Goal: Task Accomplishment & Management: Use online tool/utility

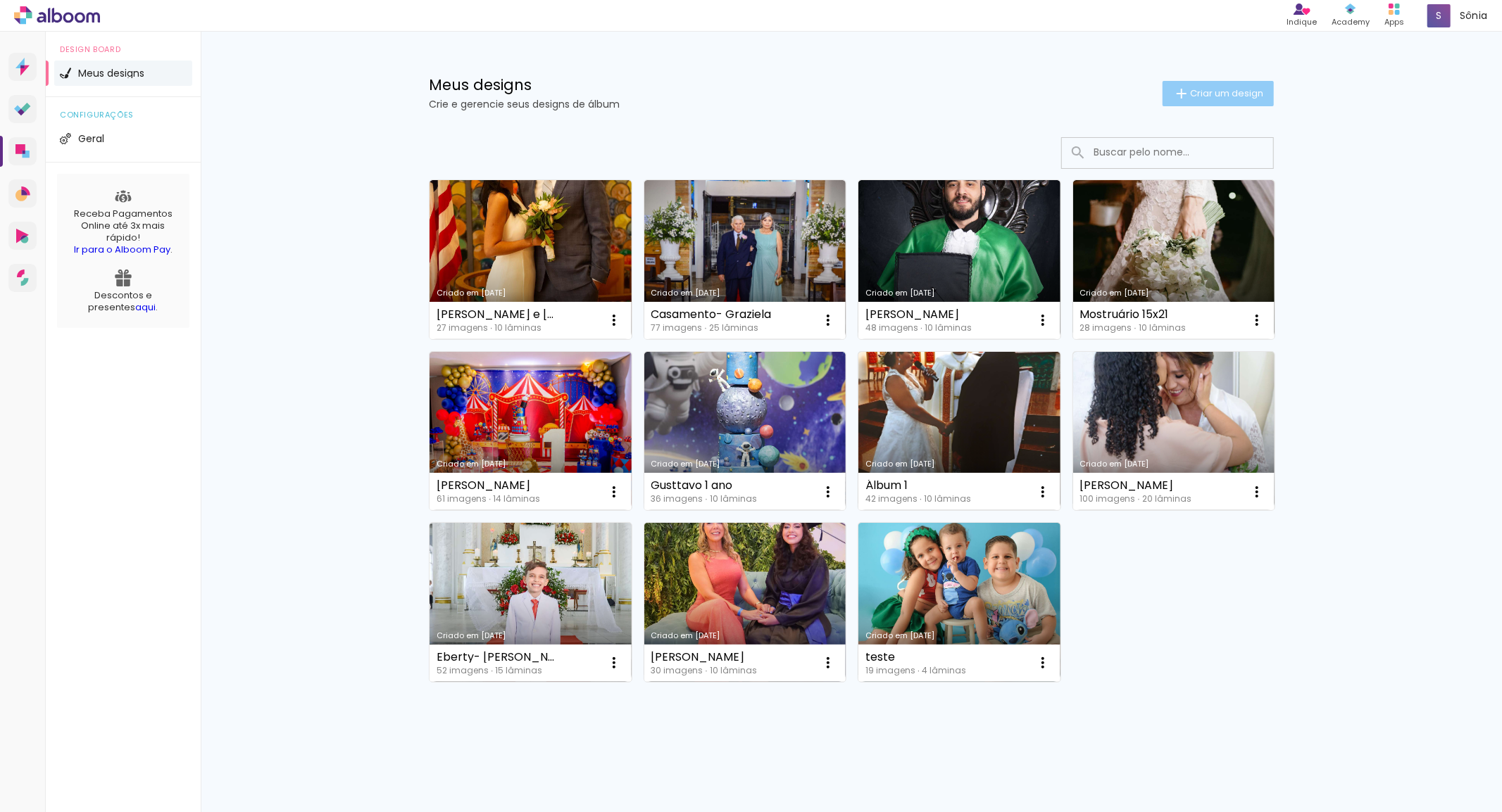
click at [1245, 94] on span "Criar um design" at bounding box center [1226, 93] width 73 height 9
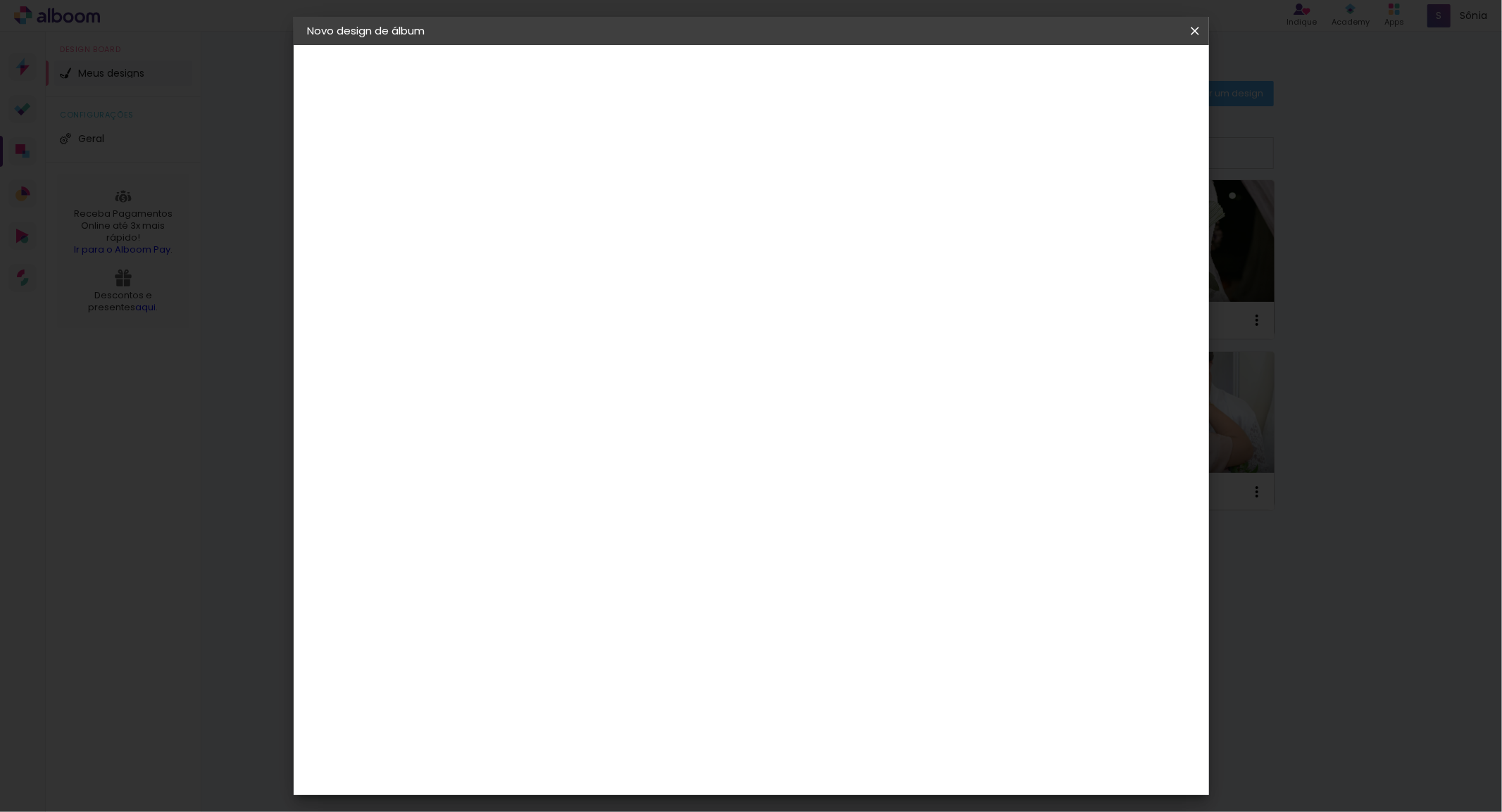
click at [538, 184] on input at bounding box center [538, 188] width 0 height 22
click at [538, 185] on input at bounding box center [538, 188] width 0 height 22
type input "Djalma"
click at [0, 0] on slot "Avançar" at bounding box center [0, 0] width 0 height 0
click at [801, 200] on paper-item "Tamanho Livre" at bounding box center [734, 213] width 136 height 31
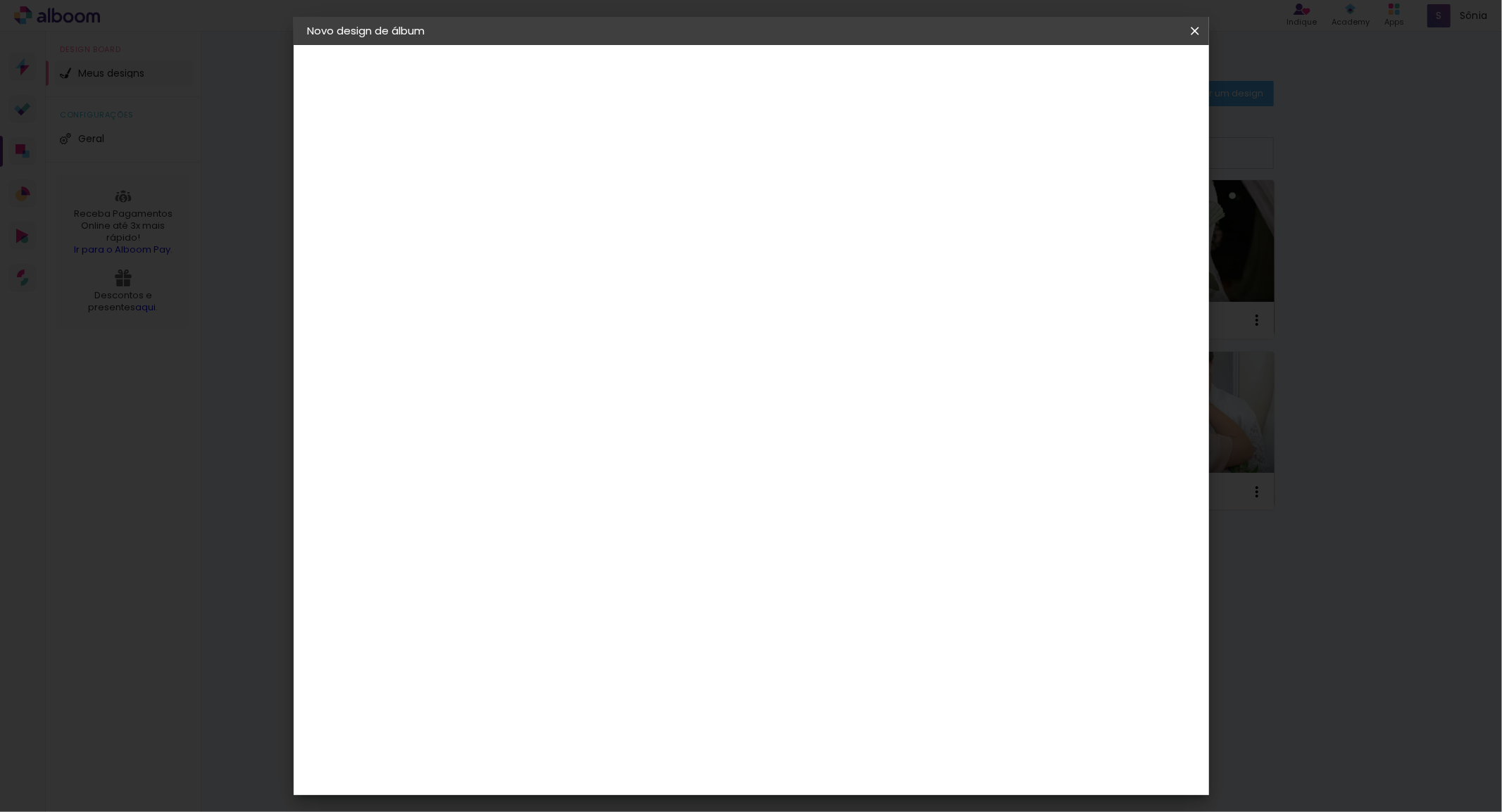
click at [801, 82] on paper-button "Avançar" at bounding box center [766, 75] width 69 height 24
drag, startPoint x: 494, startPoint y: 401, endPoint x: 529, endPoint y: 405, distance: 35.2
click at [529, 405] on paper-input-container "30 cm" at bounding box center [501, 400] width 64 height 36
type input "2"
type paper-input "2"
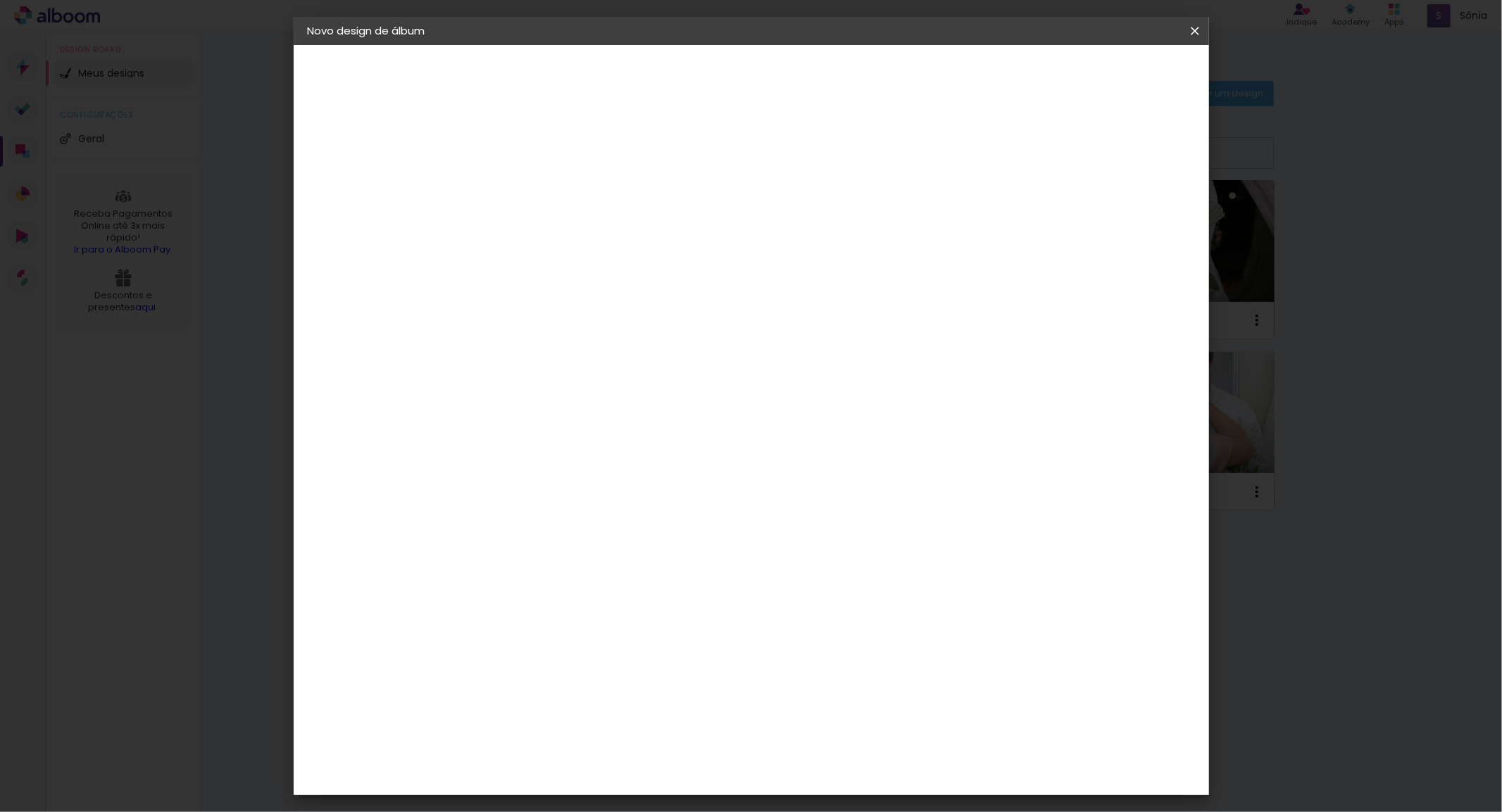
drag, startPoint x: 500, startPoint y: 267, endPoint x: 541, endPoint y: 269, distance: 41.0
click at [531, 272] on paper-input-container "2 cm" at bounding box center [501, 272] width 64 height 36
type input "30,5"
type paper-input "30,5"
drag, startPoint x: 824, startPoint y: 592, endPoint x: 871, endPoint y: 586, distance: 47.4
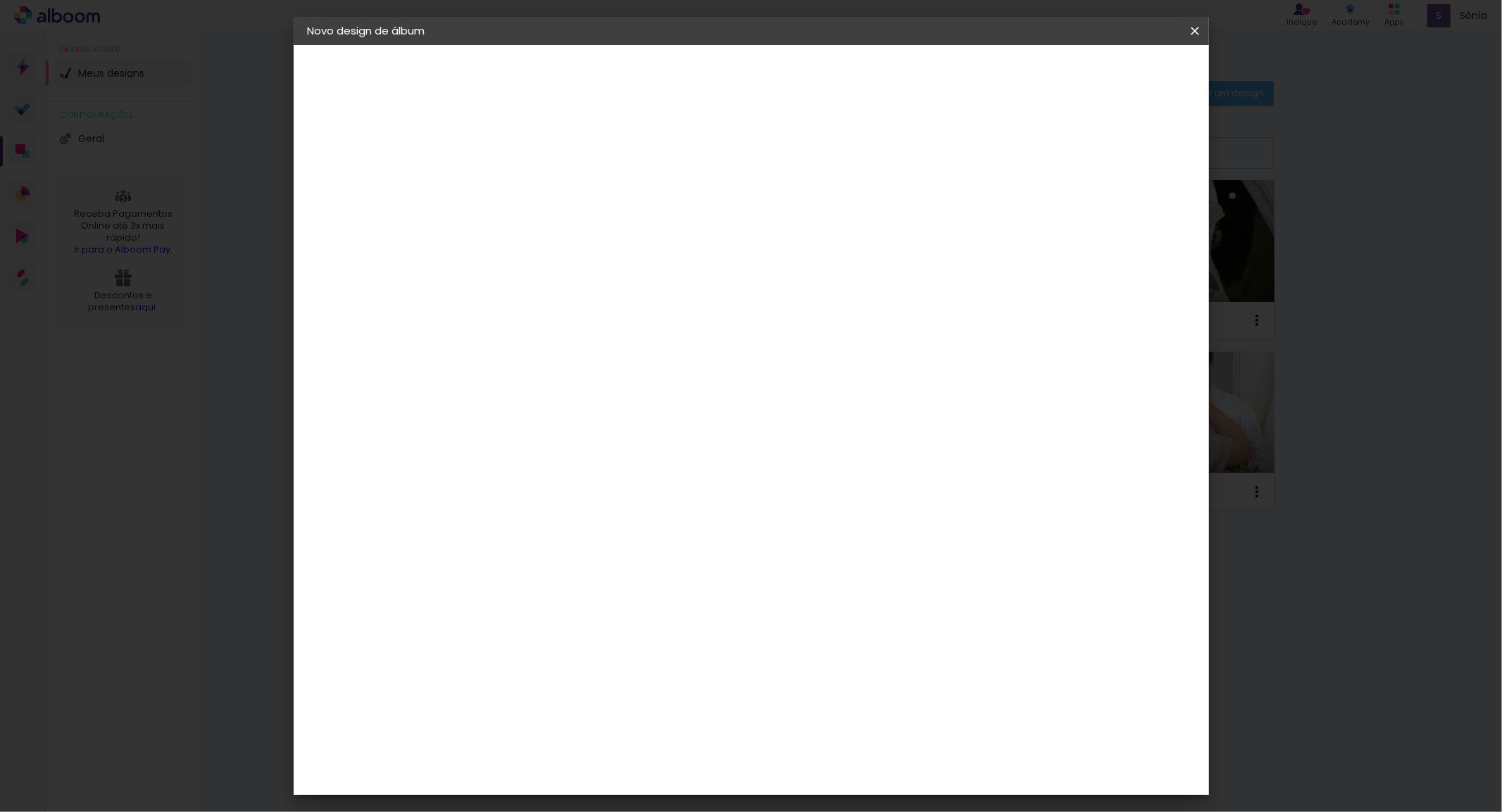
click at [871, 586] on div "cm" at bounding box center [836, 592] width 551 height 49
type input "49"
type paper-input "49"
click at [1123, 226] on paper-input-container "5 mm" at bounding box center [1129, 214] width 56 height 36
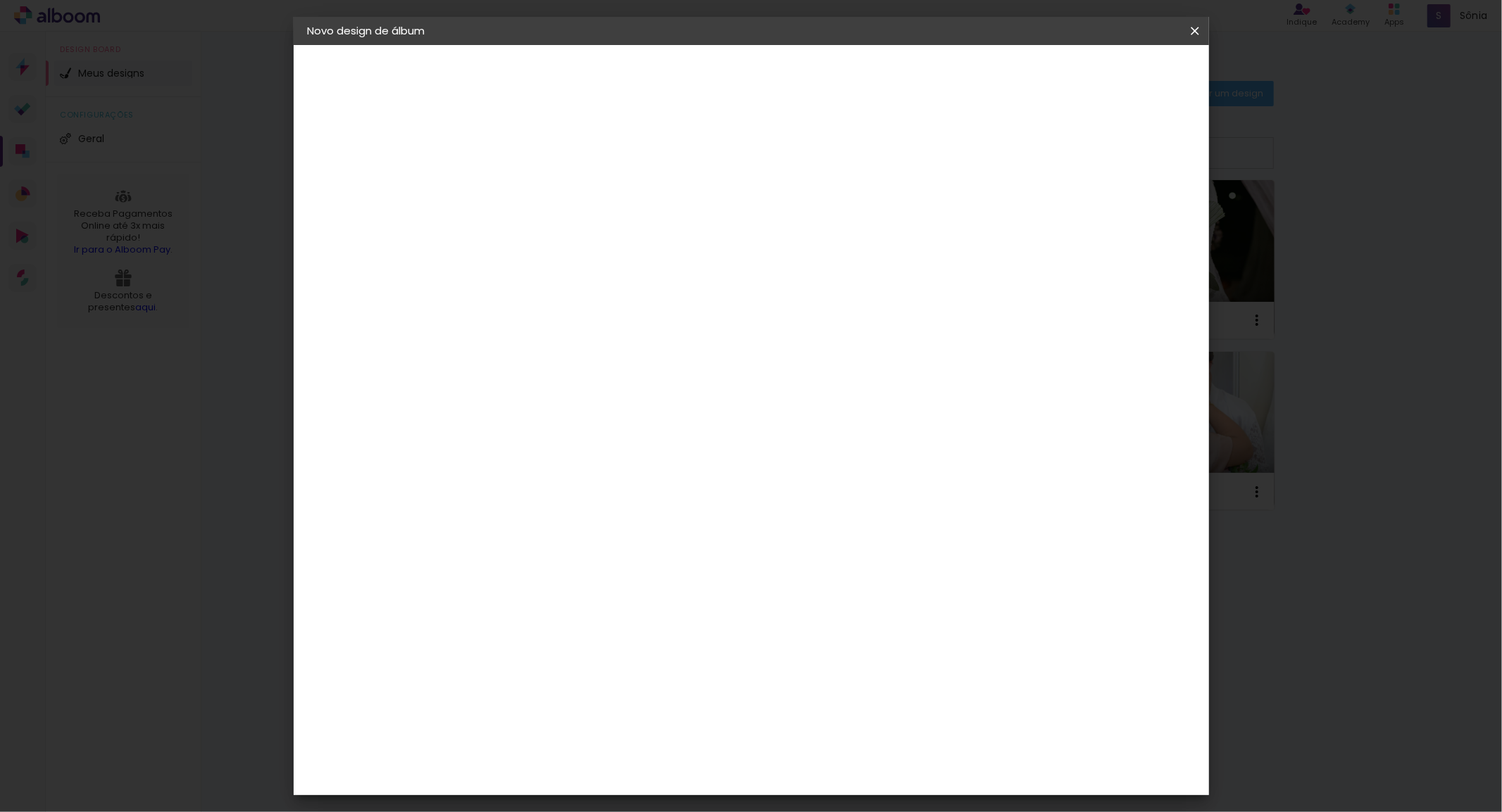
type input "4"
type paper-input "4"
click at [1123, 220] on input "4" at bounding box center [1117, 213] width 25 height 21
type input "3"
type paper-input "3"
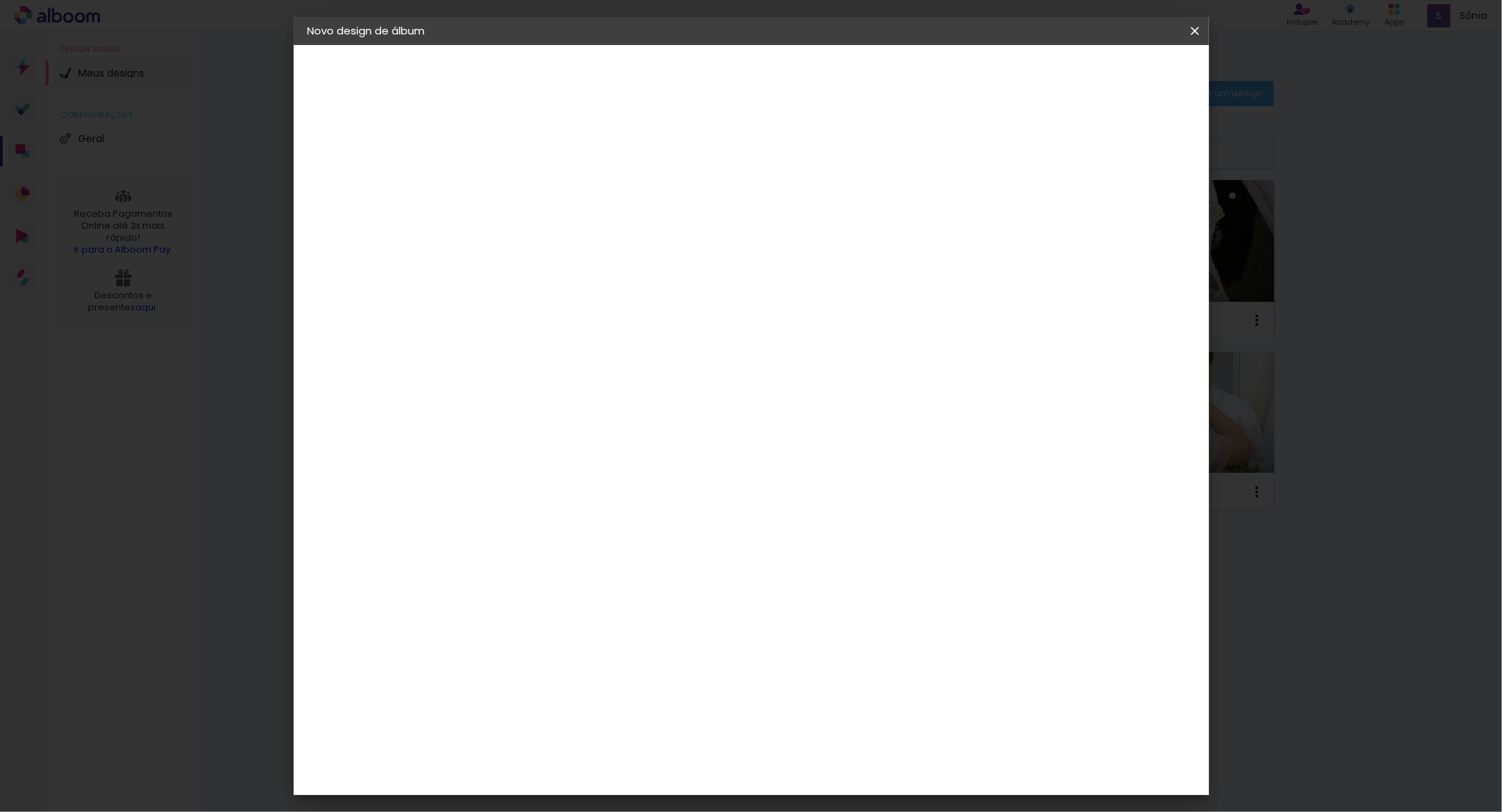
click at [1123, 219] on input "3" at bounding box center [1120, 213] width 25 height 21
drag, startPoint x: 1128, startPoint y: 398, endPoint x: 1088, endPoint y: 409, distance: 41.5
click at [1130, 185] on div "24.5 cm cm cm mm A maioria das encadernadoras sugere 5mm de sangria." at bounding box center [809, 128] width 664 height 113
click at [1120, 80] on paper-button "Iniciar design" at bounding box center [1074, 75] width 92 height 24
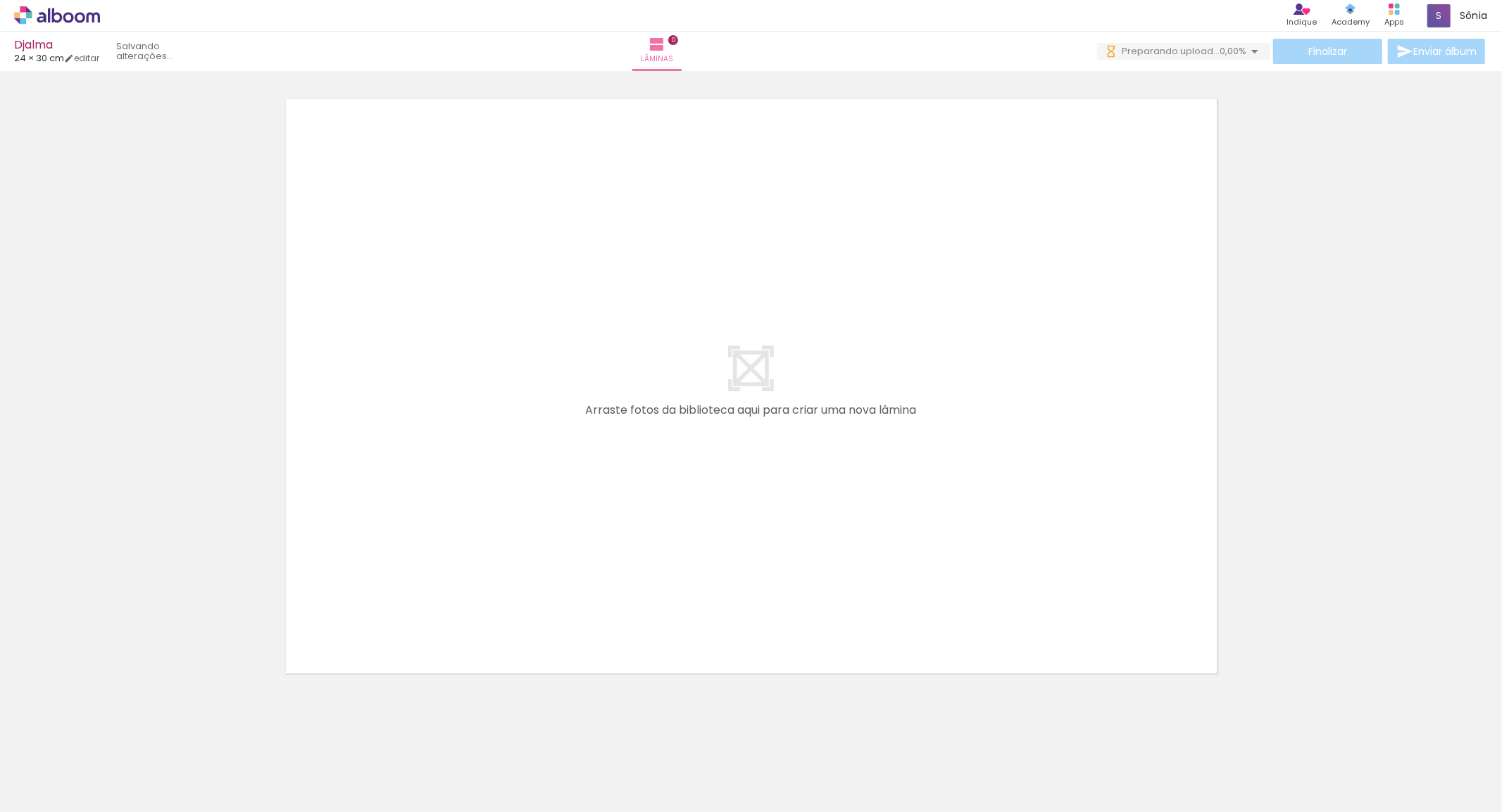
scroll to position [23, 0]
drag, startPoint x: 662, startPoint y: 798, endPoint x: 672, endPoint y: 804, distance: 11.7
click at [0, 0] on slot at bounding box center [0, 0] width 0 height 0
click at [407, 409] on quentale-workspace at bounding box center [751, 406] width 1502 height 812
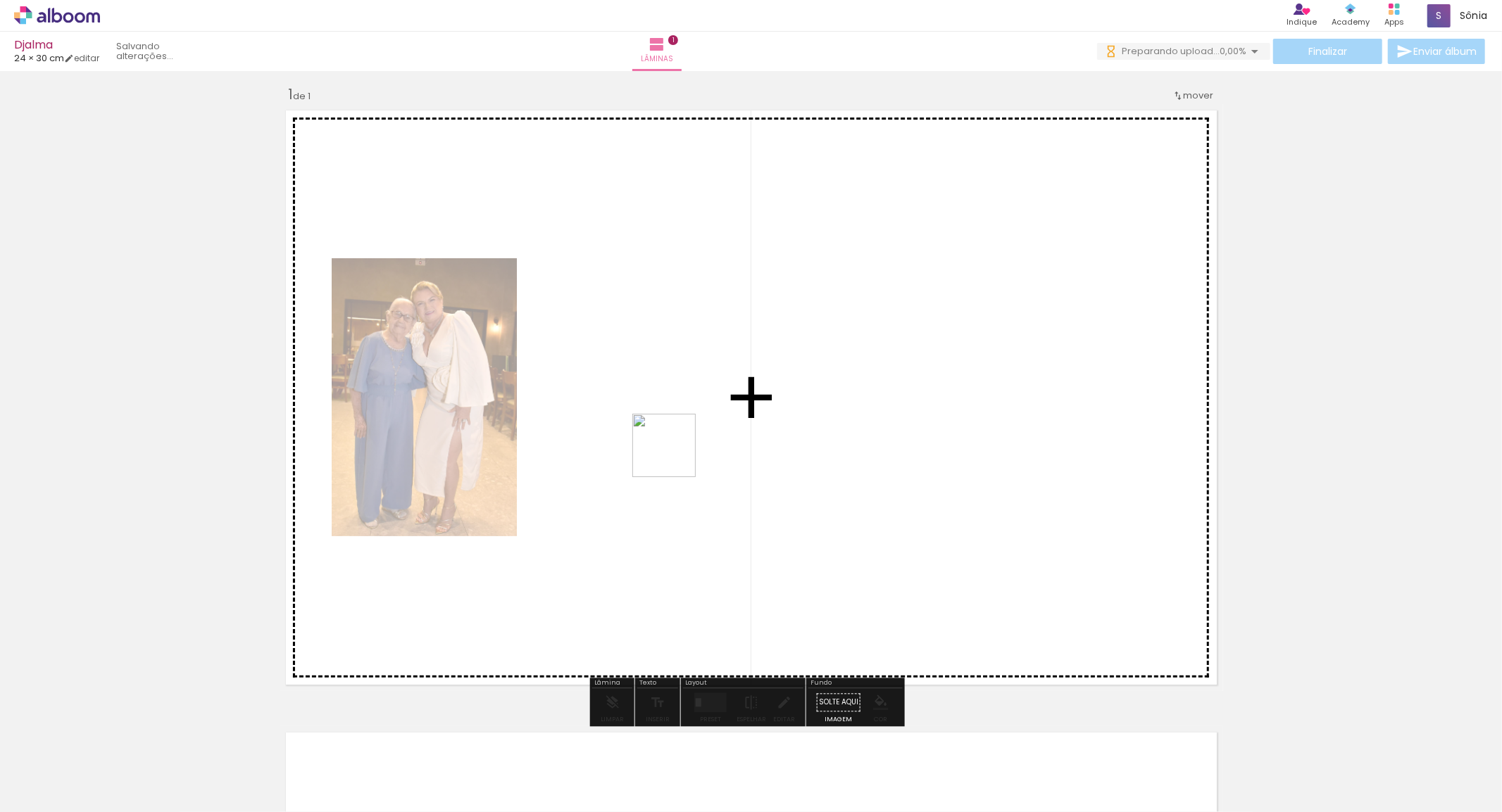
drag, startPoint x: 237, startPoint y: 761, endPoint x: 675, endPoint y: 456, distance: 533.7
click at [675, 456] on quentale-workspace at bounding box center [751, 406] width 1502 height 812
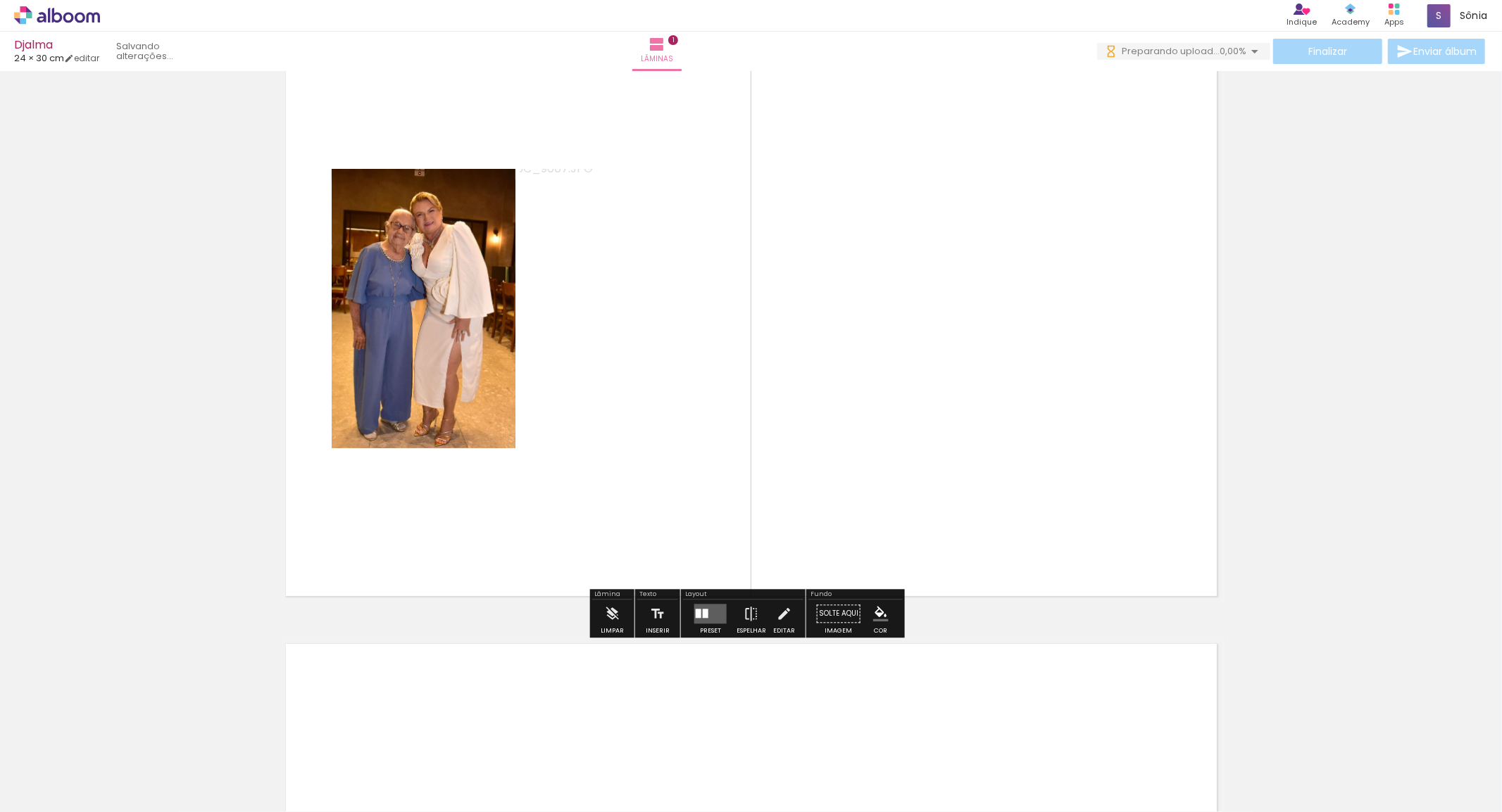
scroll to position [164, 0]
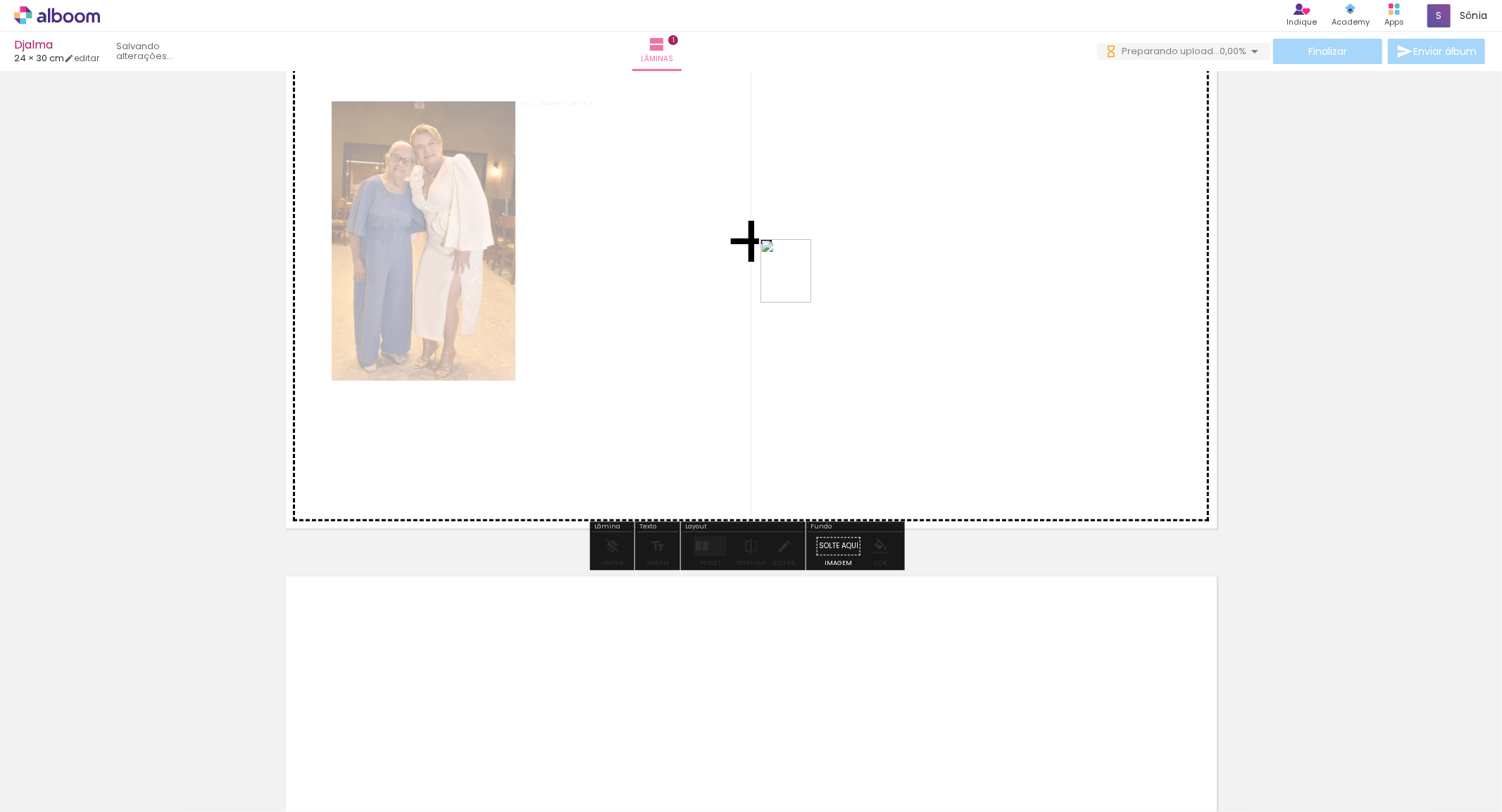
drag, startPoint x: 293, startPoint y: 773, endPoint x: 802, endPoint y: 282, distance: 707.2
click at [802, 282] on quentale-workspace at bounding box center [751, 406] width 1502 height 812
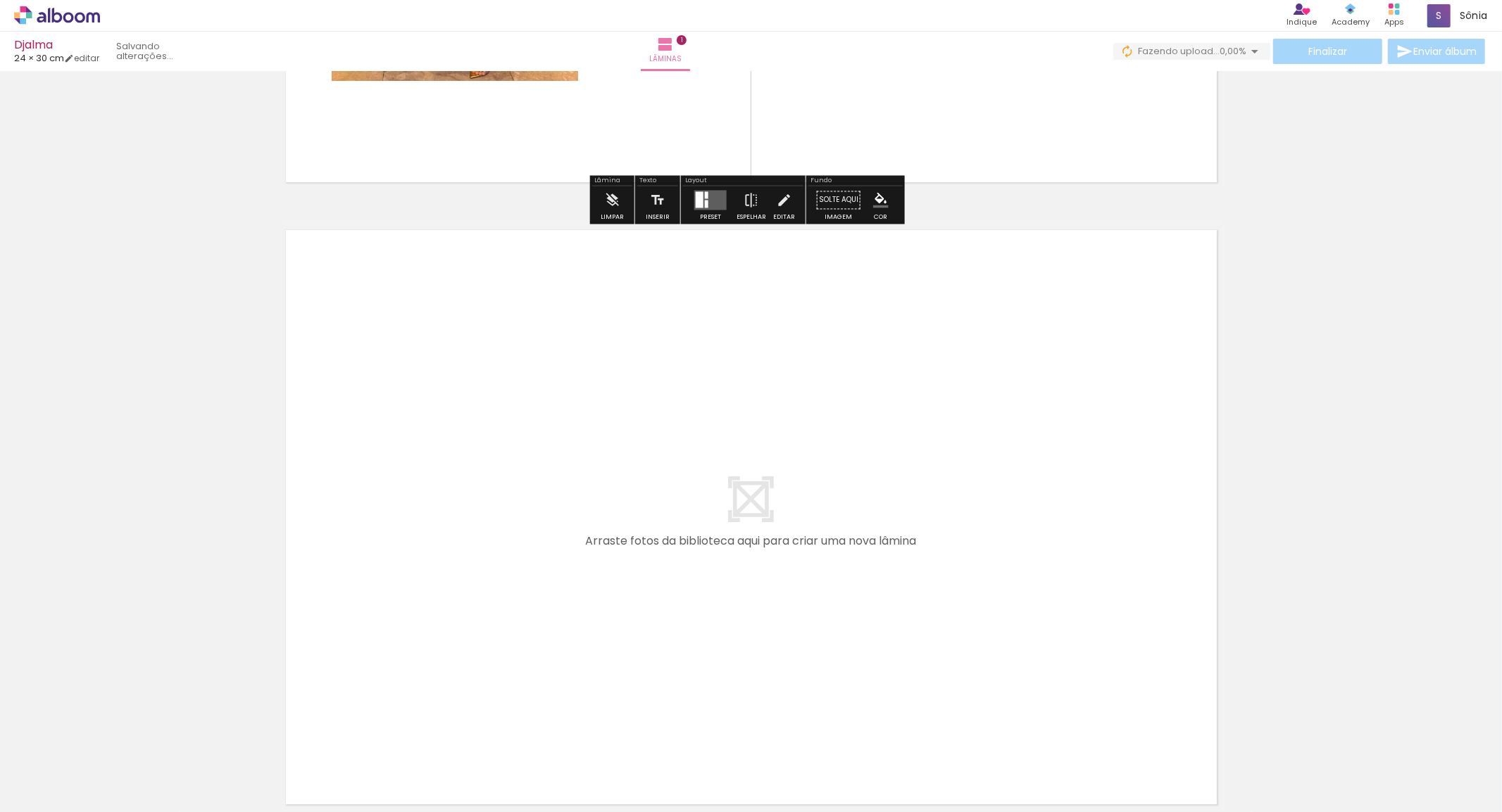
scroll to position [555, 0]
